Goal: Use online tool/utility: Utilize a website feature to perform a specific function

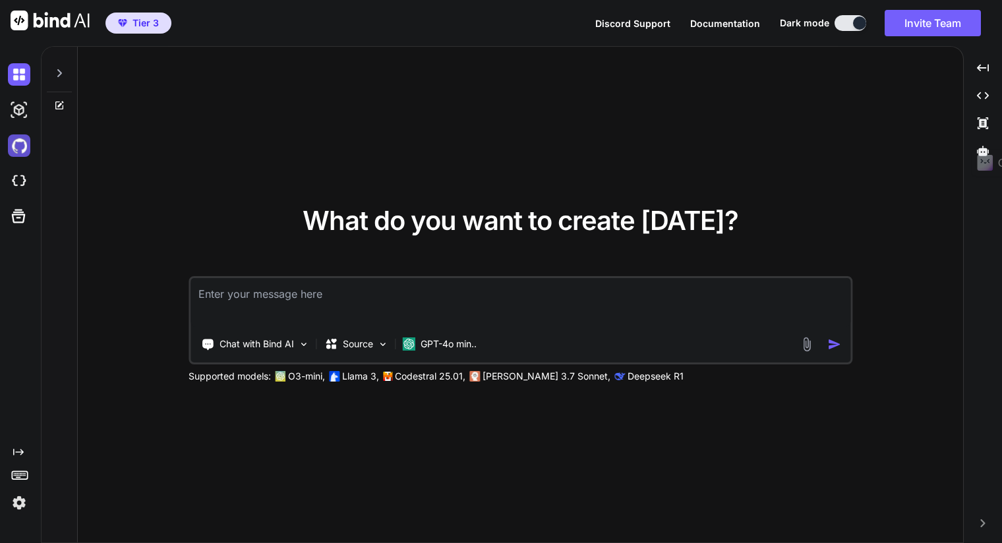
type textarea "x"
click at [21, 504] on img at bounding box center [19, 503] width 22 height 22
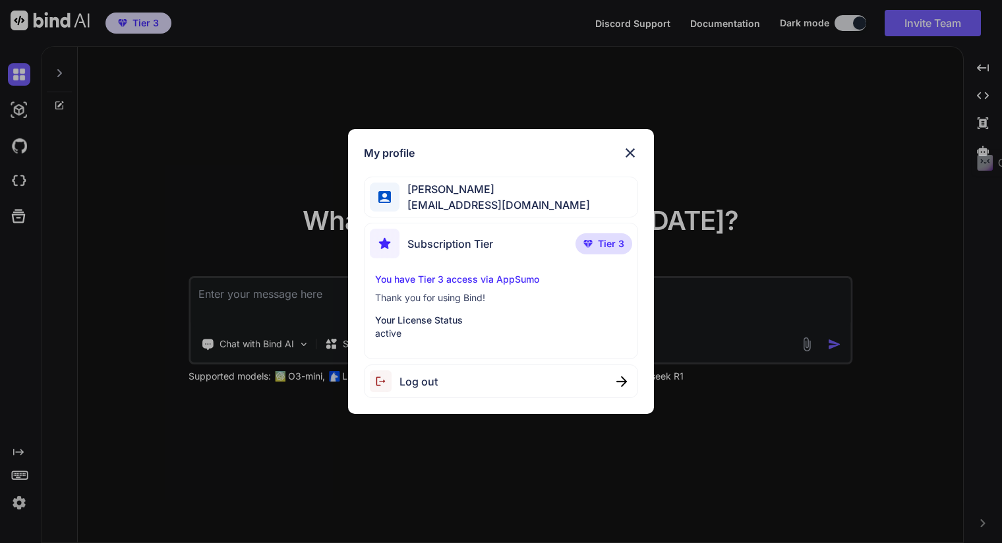
click at [145, 472] on div "My profile [PERSON_NAME] [EMAIL_ADDRESS][DOMAIN_NAME] Subscription Tier Tier 3 …" at bounding box center [501, 271] width 1002 height 543
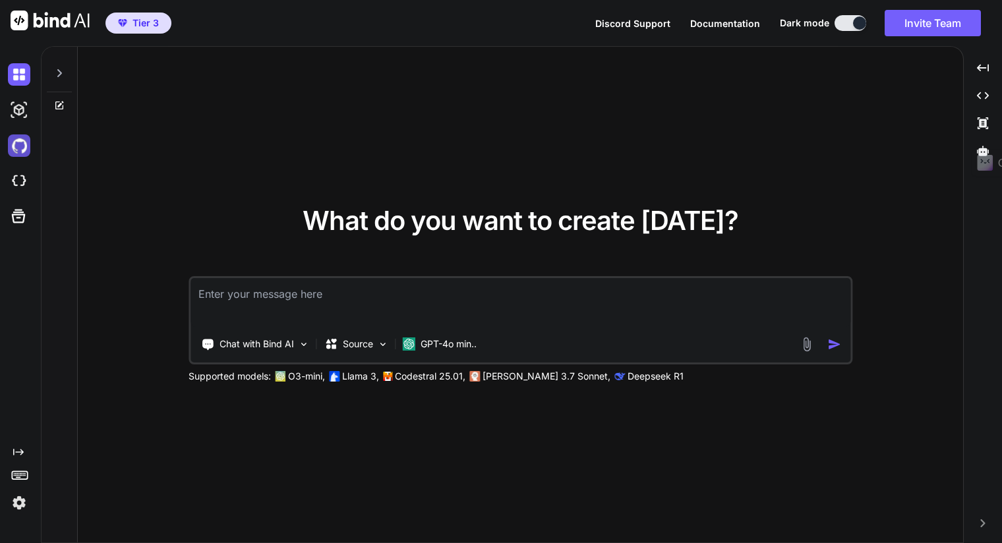
click at [22, 142] on img at bounding box center [19, 145] width 22 height 22
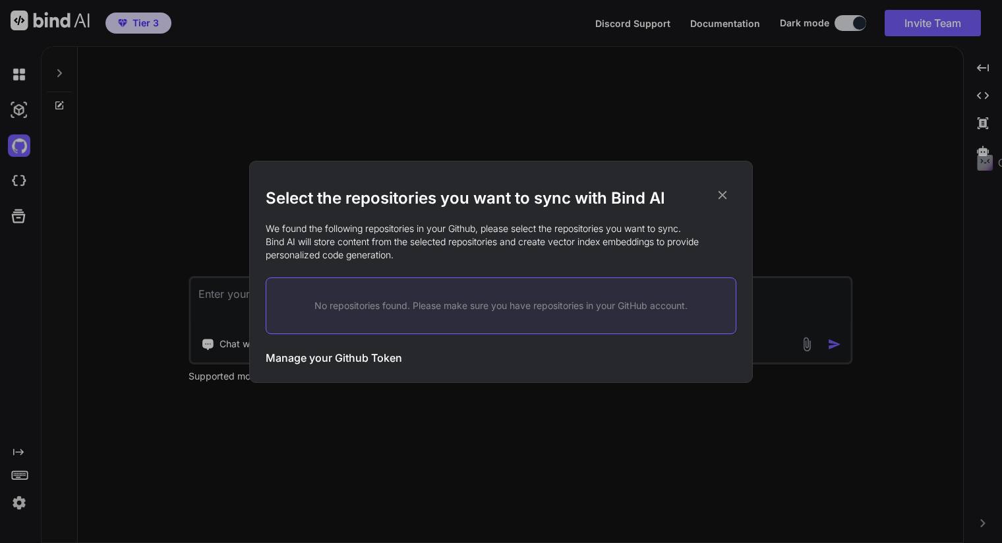
click at [723, 193] on icon at bounding box center [722, 195] width 15 height 15
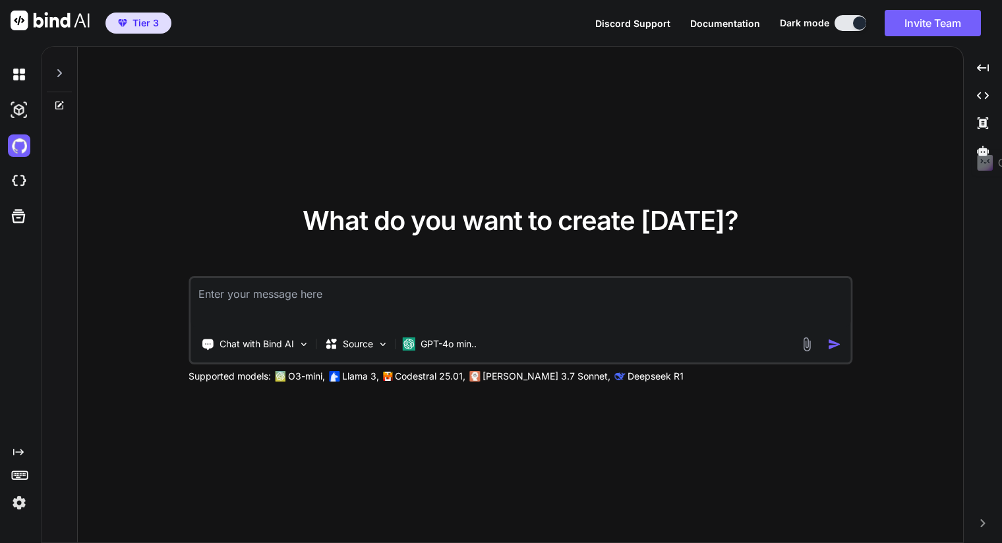
click at [241, 296] on textarea at bounding box center [521, 302] width 660 height 49
type textarea "c"
type textarea "x"
type textarea "cl"
type textarea "x"
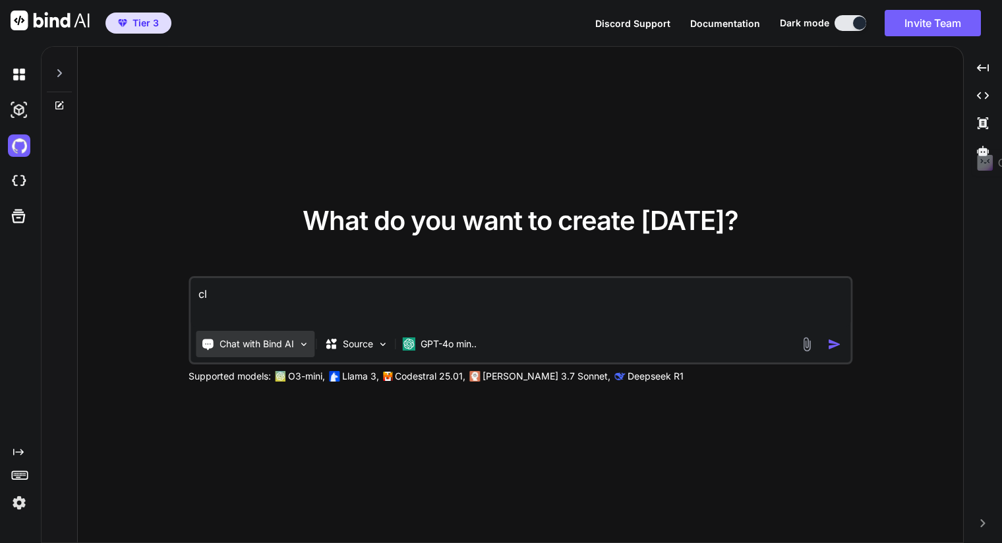
type textarea "cla"
type textarea "x"
type textarea "clau"
type textarea "x"
type textarea "[PERSON_NAME]"
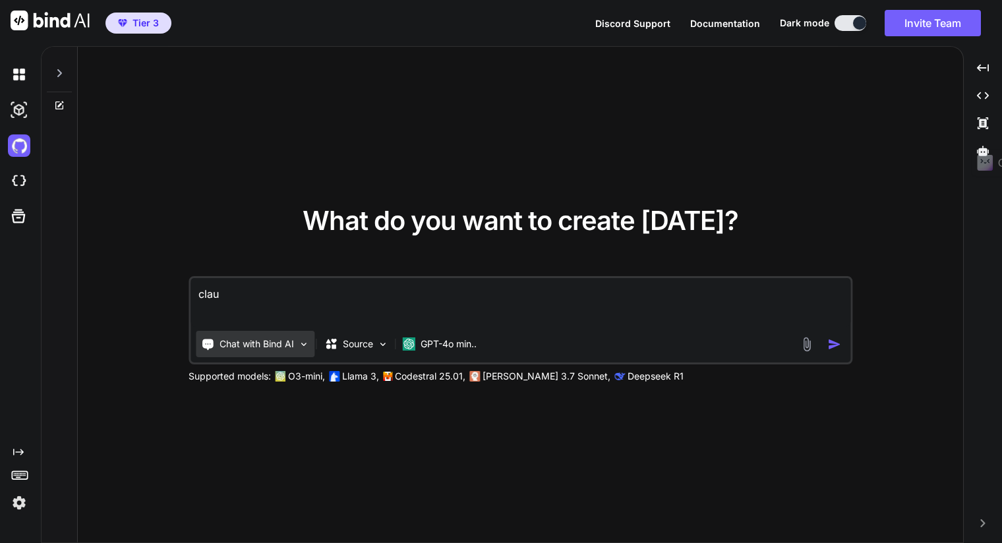
type textarea "x"
type textarea "[PERSON_NAME]"
type textarea "x"
drag, startPoint x: 248, startPoint y: 295, endPoint x: 65, endPoint y: 278, distance: 183.4
click at [140, 285] on div "What do you want to create [DATE]? [PERSON_NAME] with Bind AI Source GPT-4o min…" at bounding box center [520, 295] width 885 height 497
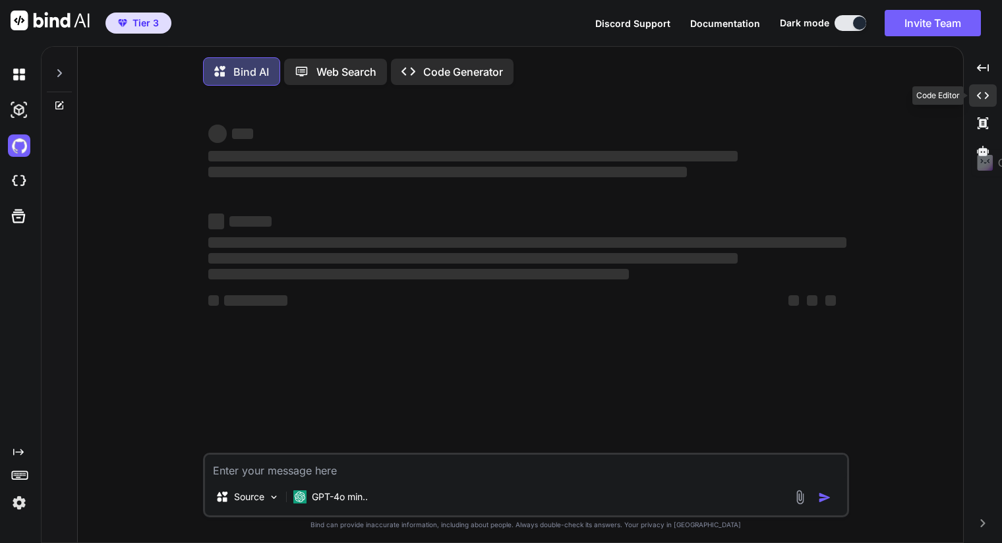
click at [979, 95] on icon "Created with Pixso." at bounding box center [983, 96] width 12 height 12
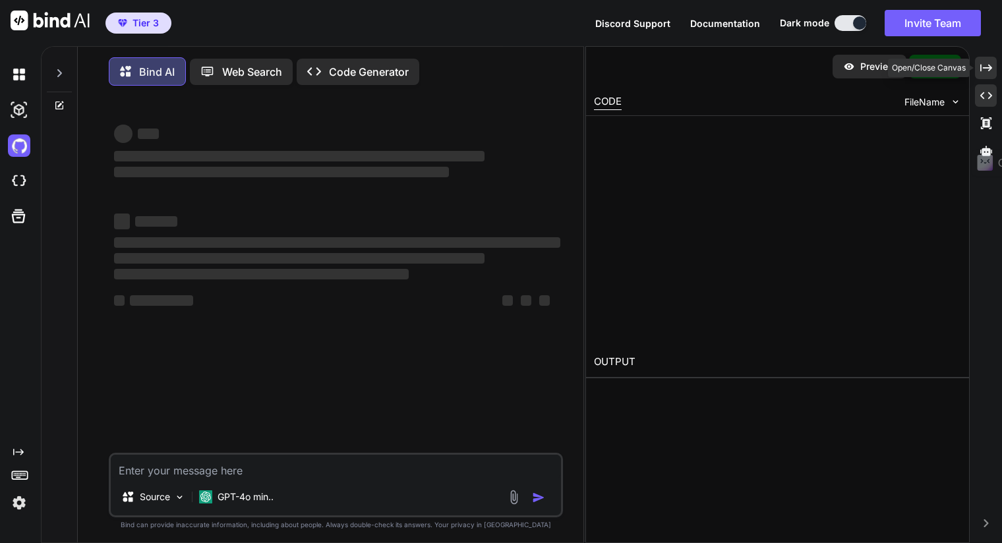
click at [991, 71] on icon "Created with Pixso." at bounding box center [986, 68] width 12 height 12
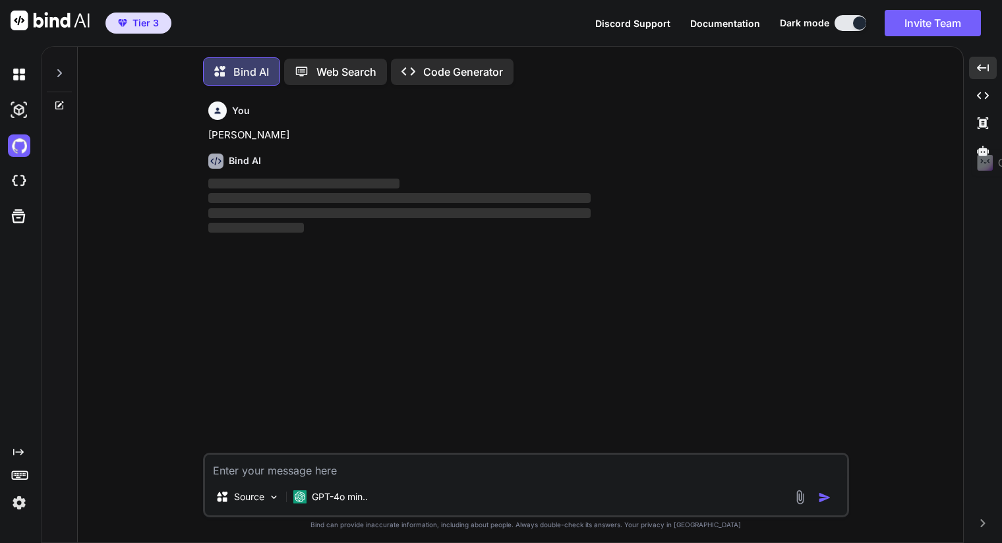
scroll to position [5, 0]
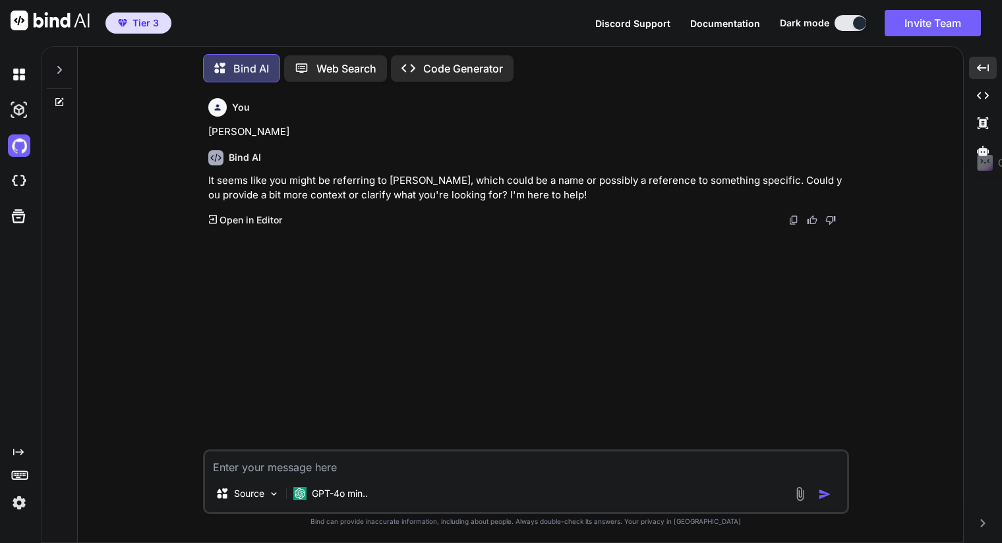
click at [253, 224] on p "Open in Editor" at bounding box center [251, 220] width 63 height 13
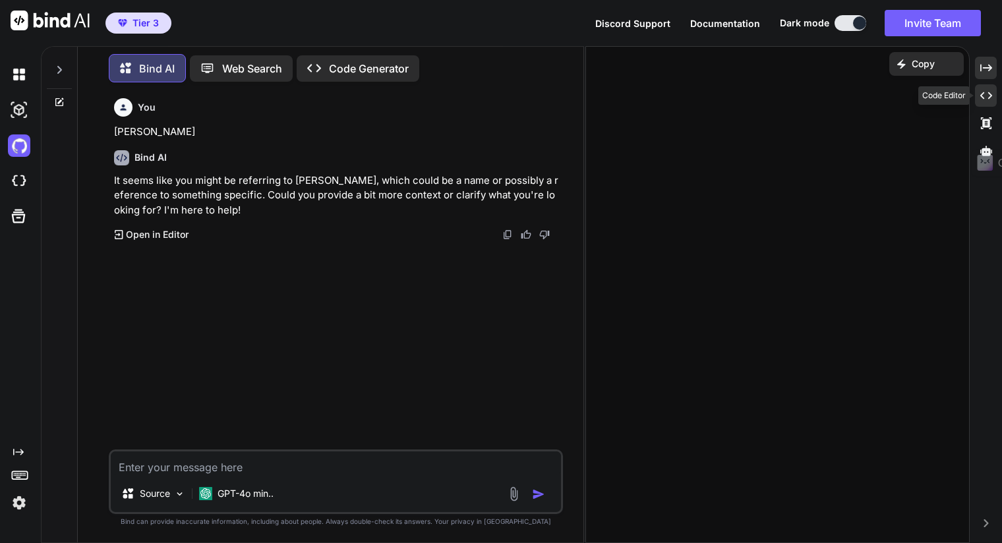
click at [981, 95] on icon at bounding box center [986, 95] width 12 height 7
click at [669, 133] on div at bounding box center [777, 231] width 367 height 215
drag, startPoint x: 615, startPoint y: 105, endPoint x: 614, endPoint y: 124, distance: 18.5
click at [614, 105] on div "CODE" at bounding box center [608, 102] width 28 height 16
click at [609, 162] on div at bounding box center [777, 231] width 367 height 215
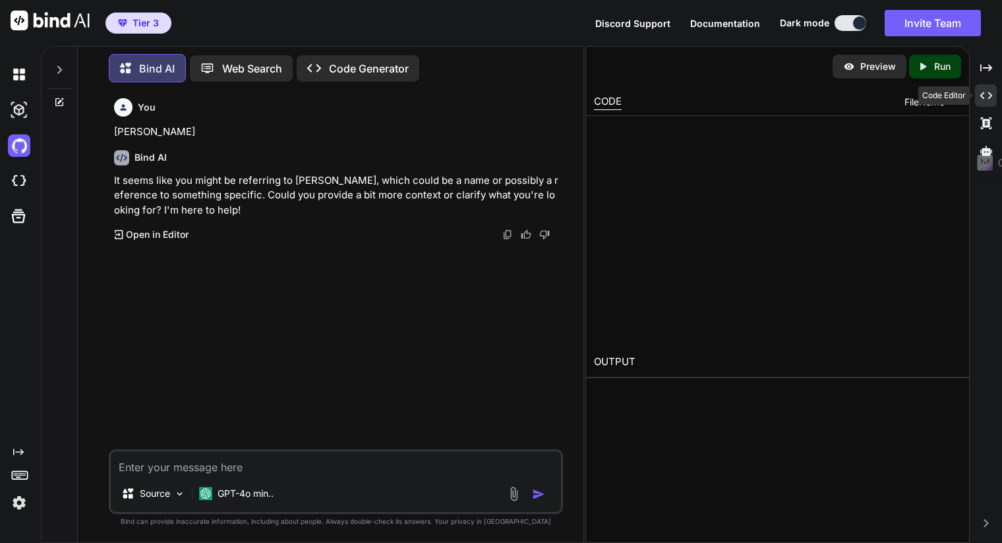
click at [986, 92] on icon "Created with Pixso." at bounding box center [986, 96] width 12 height 12
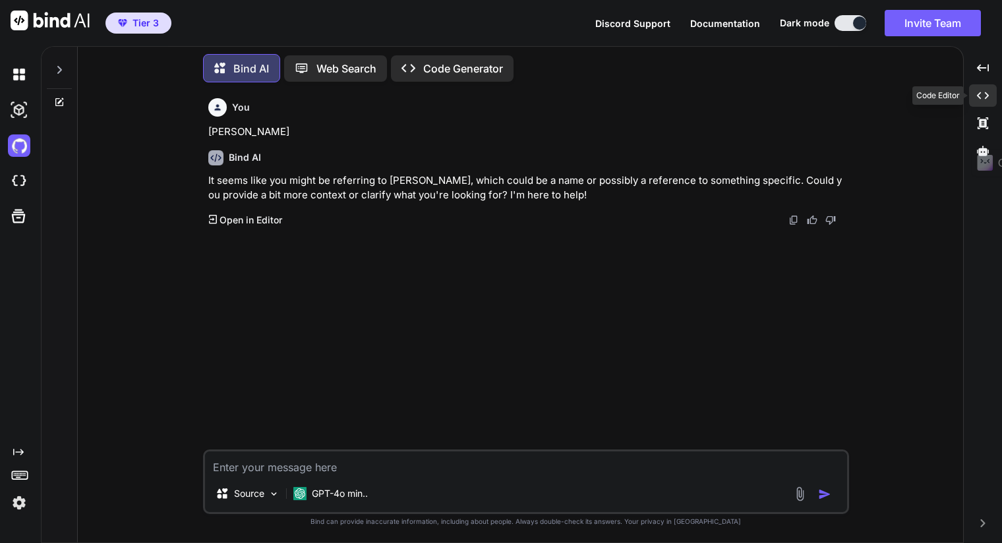
click at [986, 94] on icon at bounding box center [983, 95] width 12 height 7
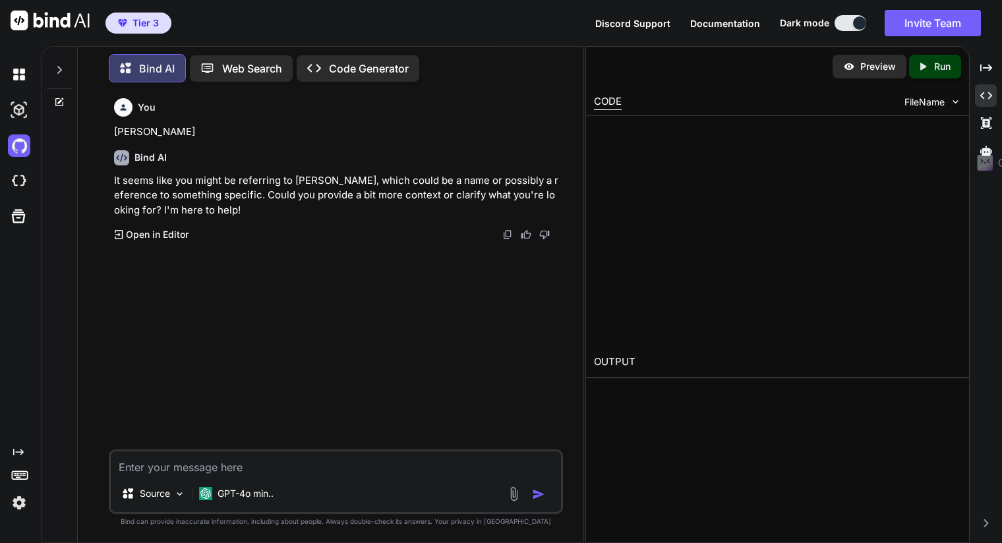
click at [722, 154] on div at bounding box center [777, 231] width 367 height 215
type textarea "x"
